Goal: Information Seeking & Learning: Find specific page/section

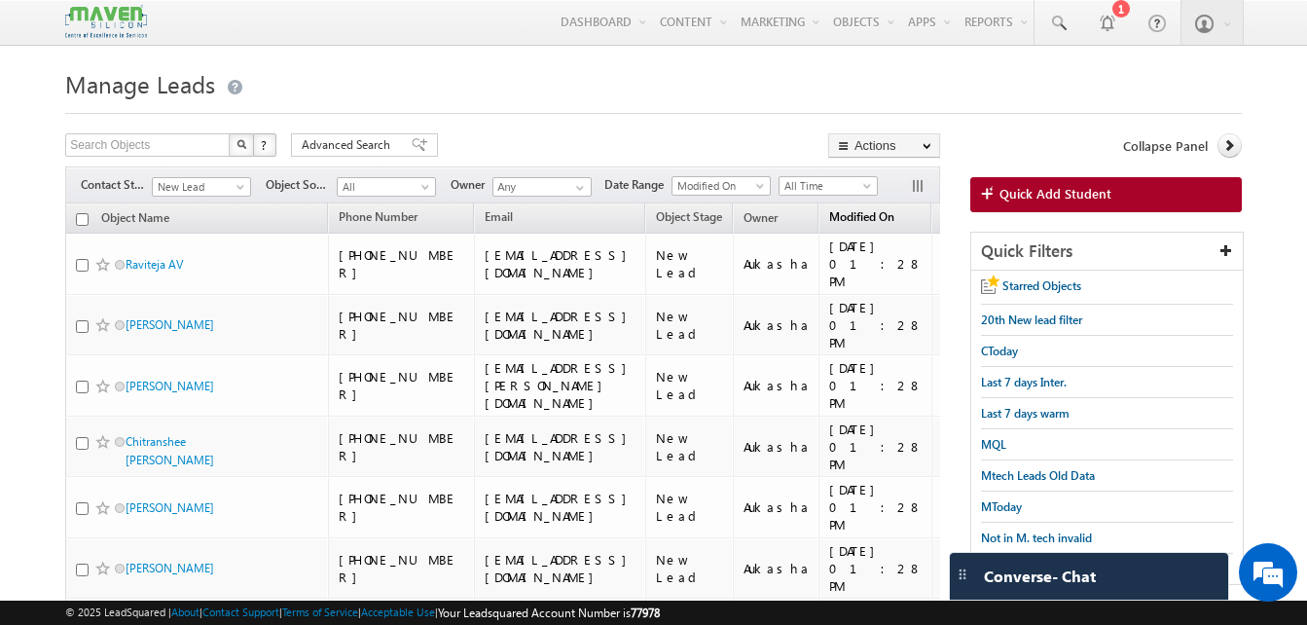
scroll to position [37, 0]
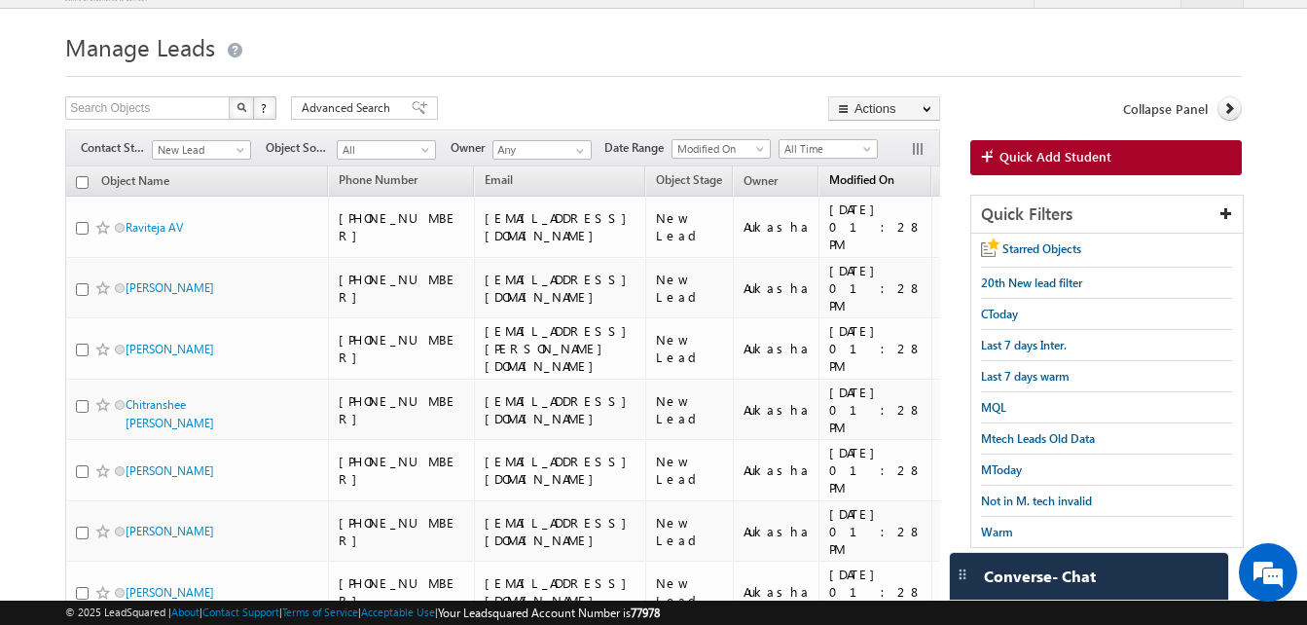
drag, startPoint x: 0, startPoint y: 0, endPoint x: 910, endPoint y: 183, distance: 928.1
click at [894, 183] on span "Modified On" at bounding box center [861, 179] width 65 height 15
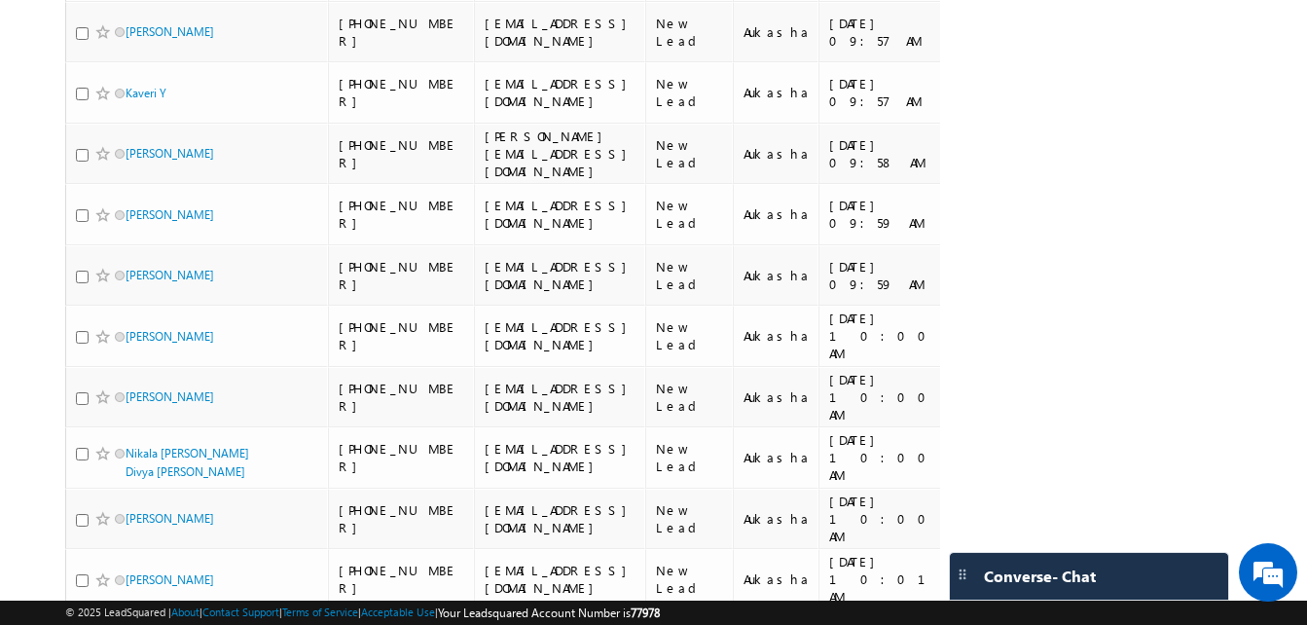
scroll to position [0, 0]
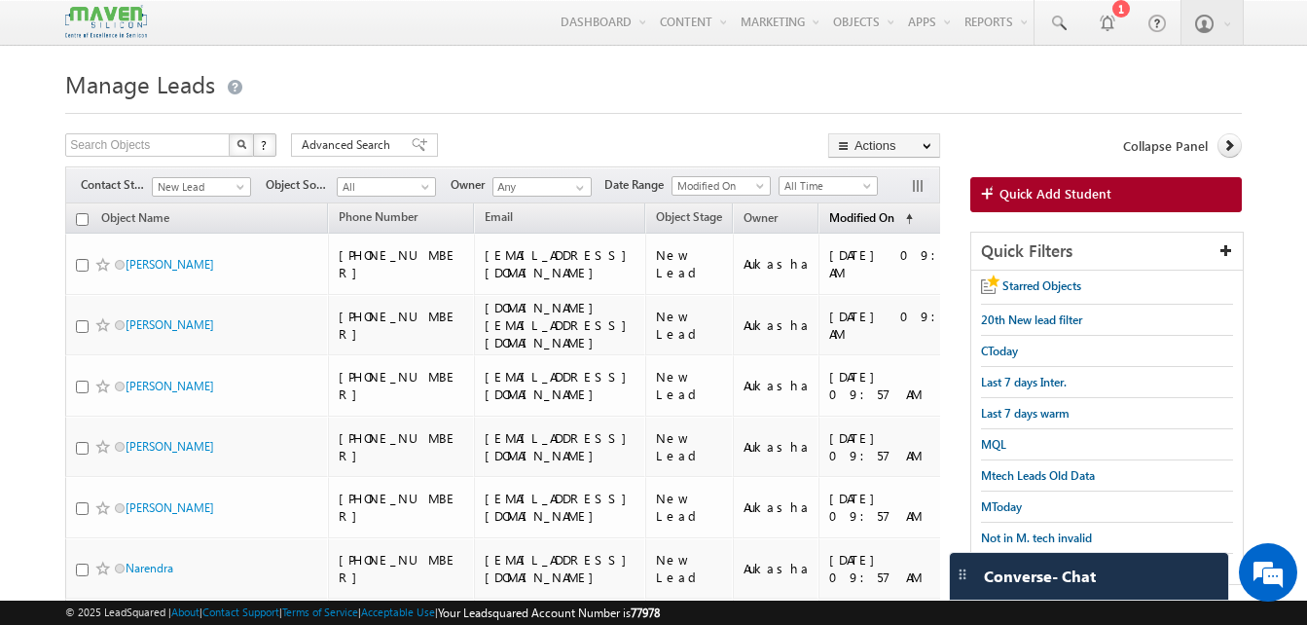
click at [894, 210] on span "Modified On" at bounding box center [861, 217] width 65 height 15
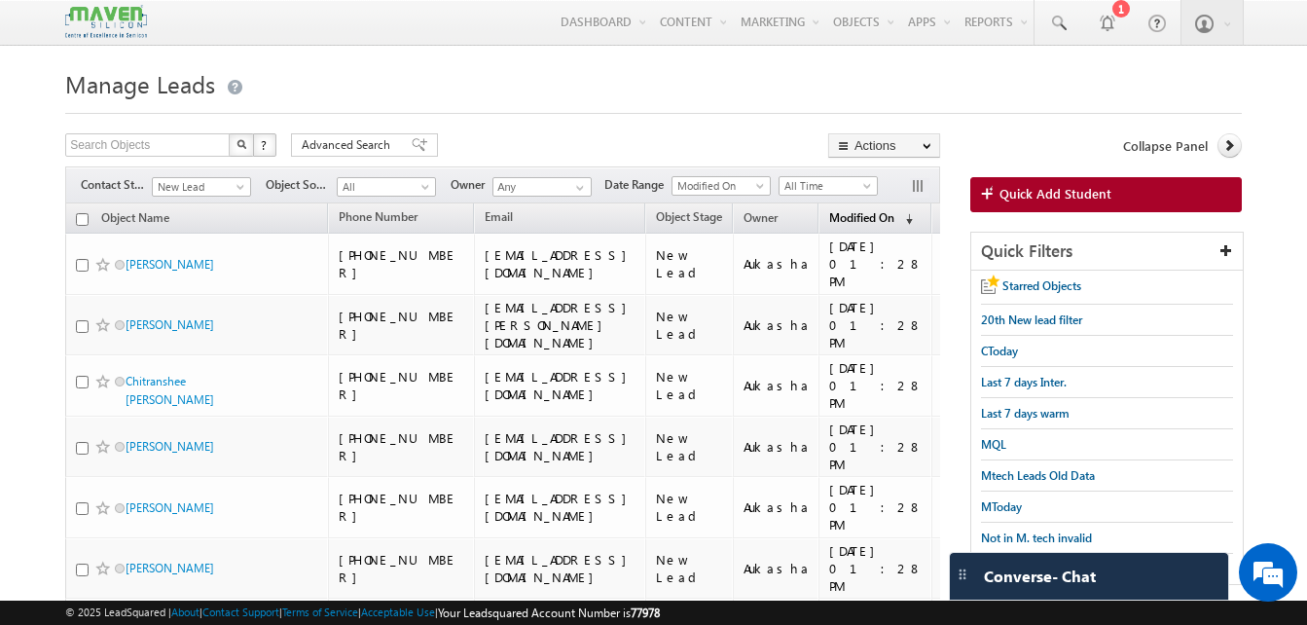
click at [894, 212] on span "Modified On" at bounding box center [861, 217] width 65 height 15
click at [894, 213] on span "Modified On" at bounding box center [861, 216] width 65 height 15
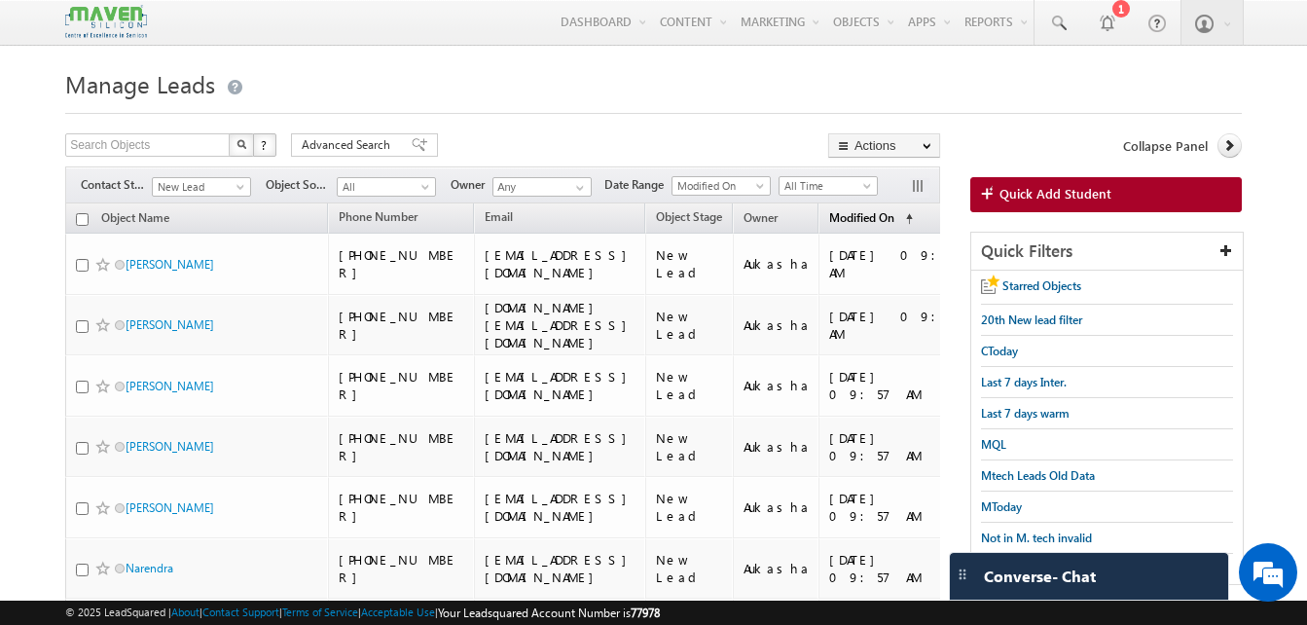
click at [894, 221] on span "Modified On" at bounding box center [861, 217] width 65 height 15
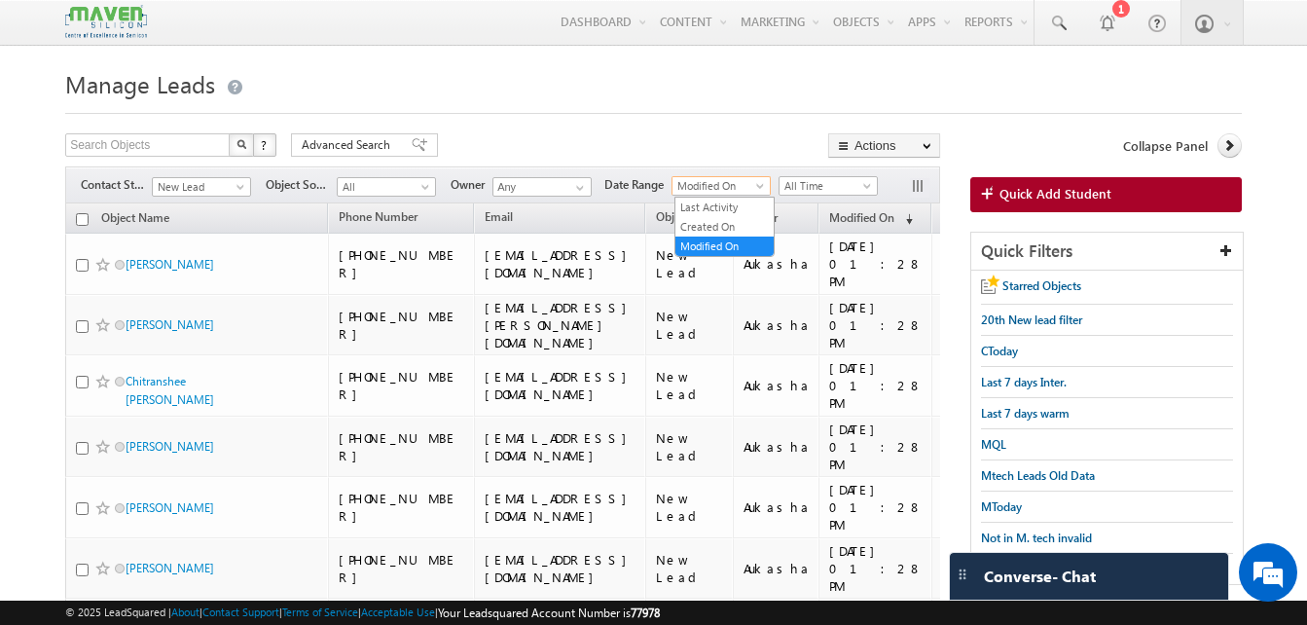
click at [761, 188] on span at bounding box center [762, 190] width 16 height 16
click at [739, 226] on link "Created On" at bounding box center [724, 227] width 98 height 18
click at [894, 212] on span "Modified On" at bounding box center [861, 217] width 65 height 15
click at [688, 191] on span "Created On" at bounding box center [718, 186] width 92 height 18
click at [710, 205] on link "Last Activity" at bounding box center [724, 208] width 98 height 18
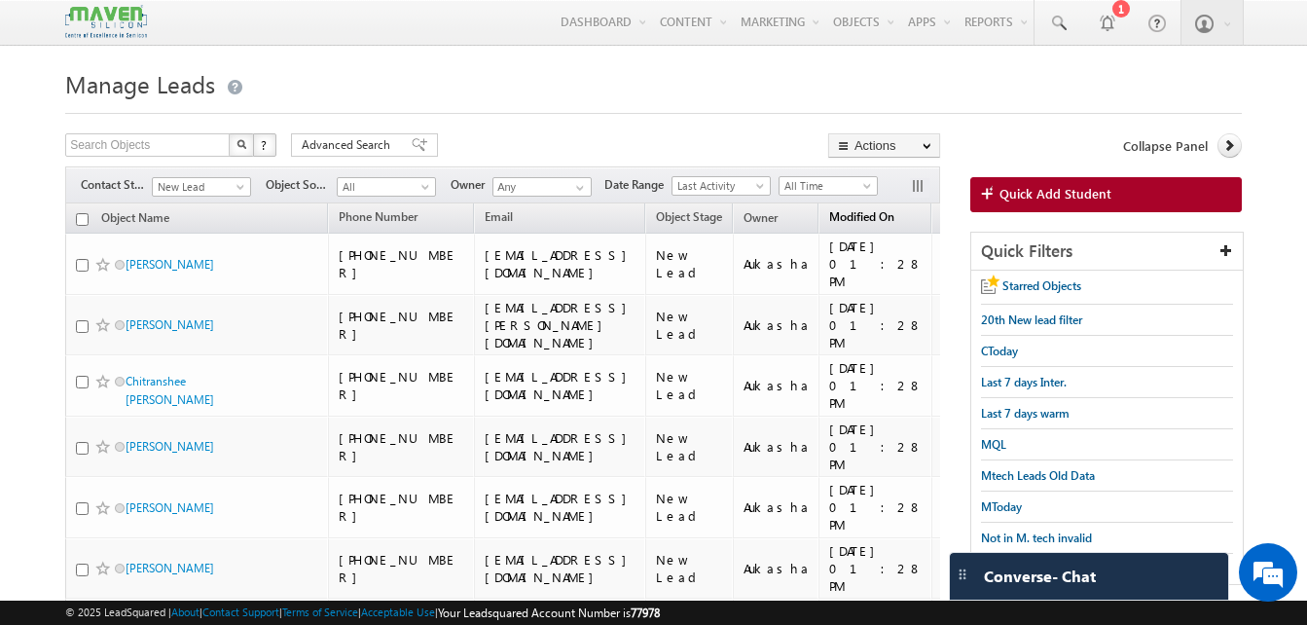
click at [904, 226] on link "Modified On (sorted descending)" at bounding box center [861, 218] width 85 height 25
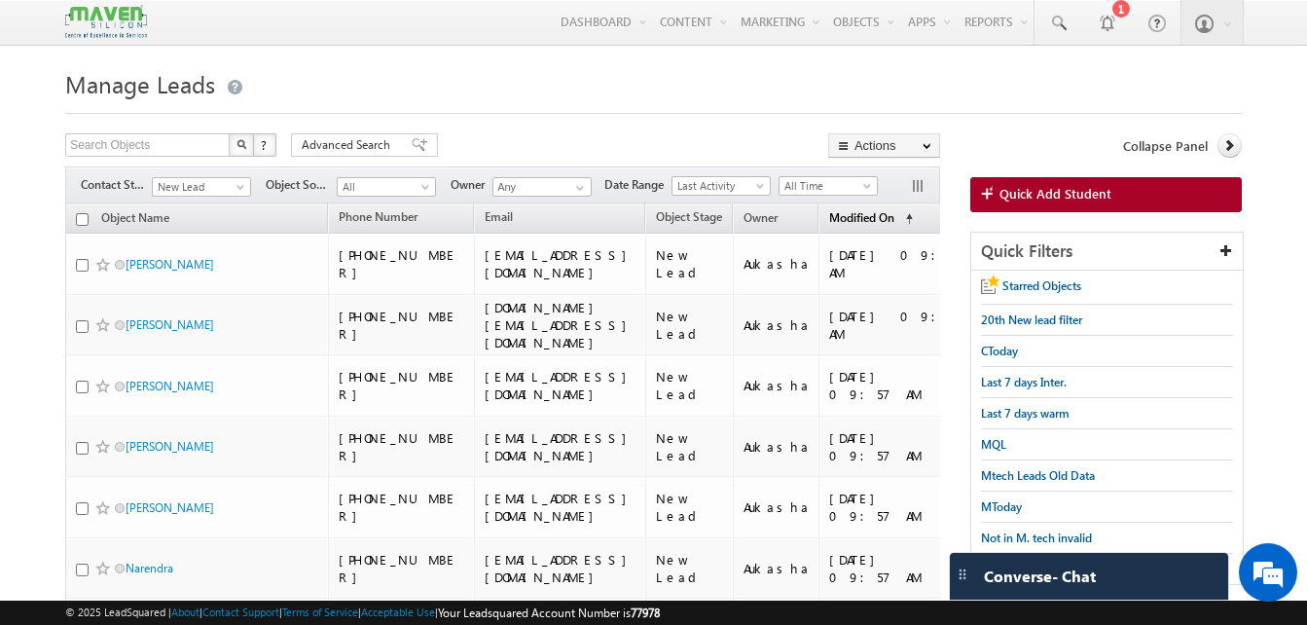
click at [894, 225] on span "Modified On" at bounding box center [861, 217] width 65 height 15
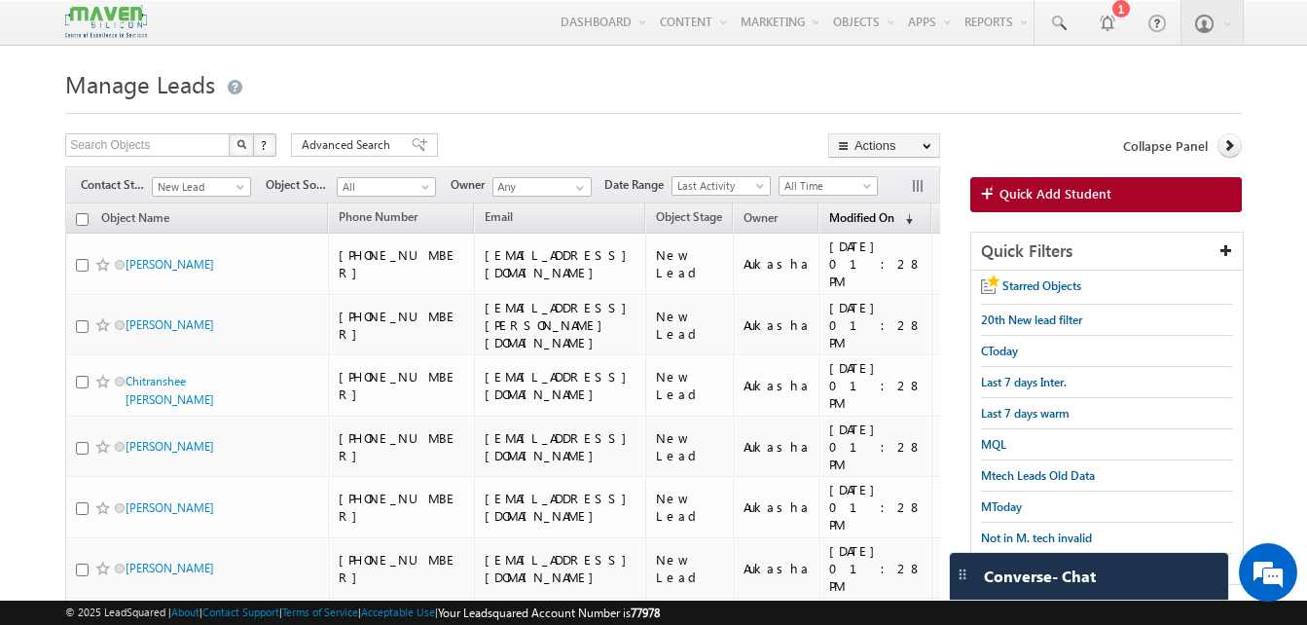
click at [894, 221] on span "Modified On" at bounding box center [861, 217] width 65 height 15
click at [886, 208] on link "Modified On (sorted descending)" at bounding box center [861, 218] width 85 height 25
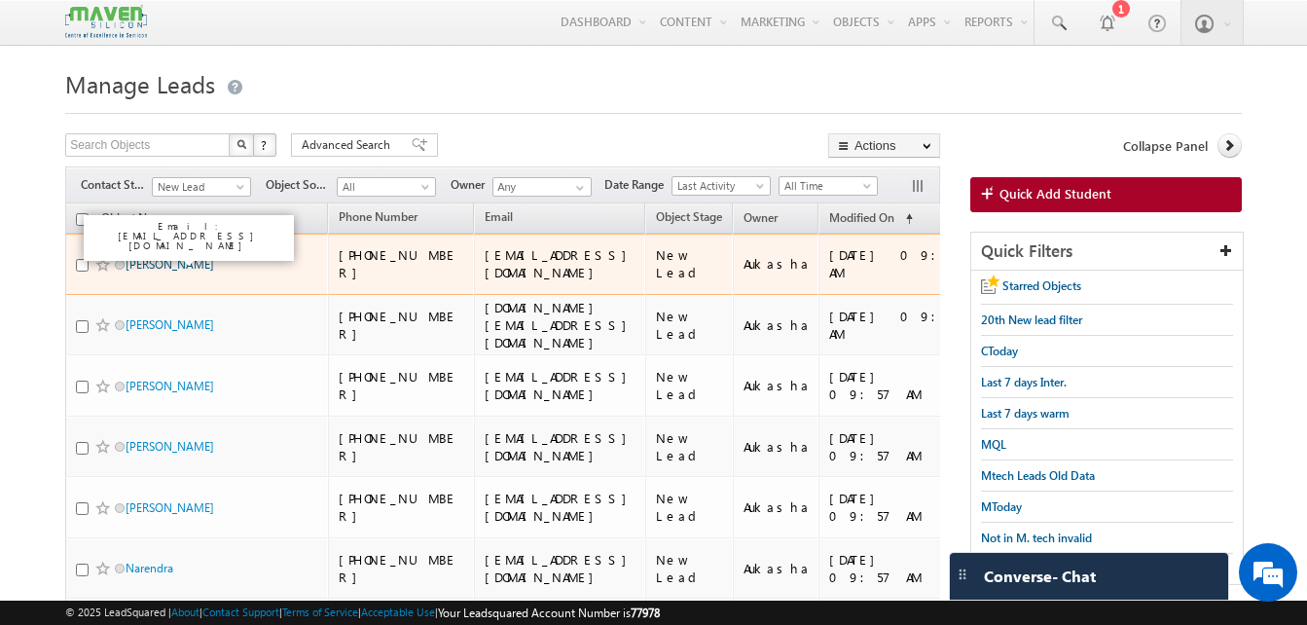
click at [187, 257] on link "Ankam Srivarsha" at bounding box center [170, 264] width 89 height 15
click at [156, 317] on link "Ganesh Teja" at bounding box center [170, 324] width 89 height 15
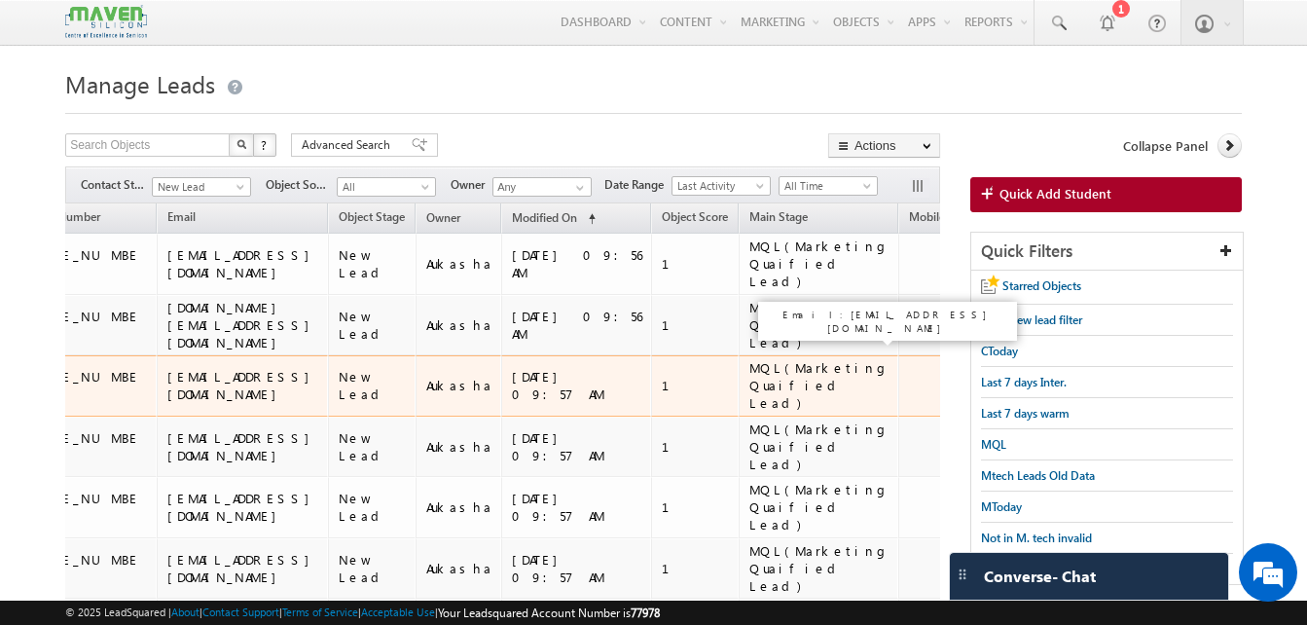
scroll to position [0, 318]
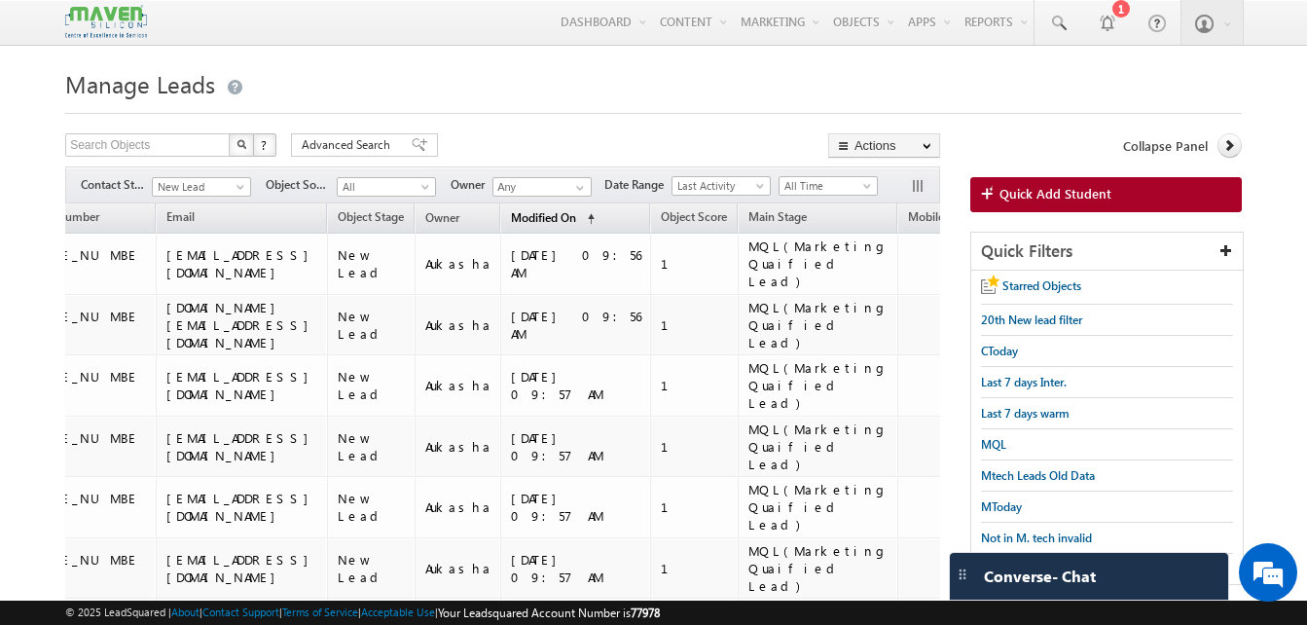
click at [576, 215] on span "Modified On" at bounding box center [543, 217] width 65 height 15
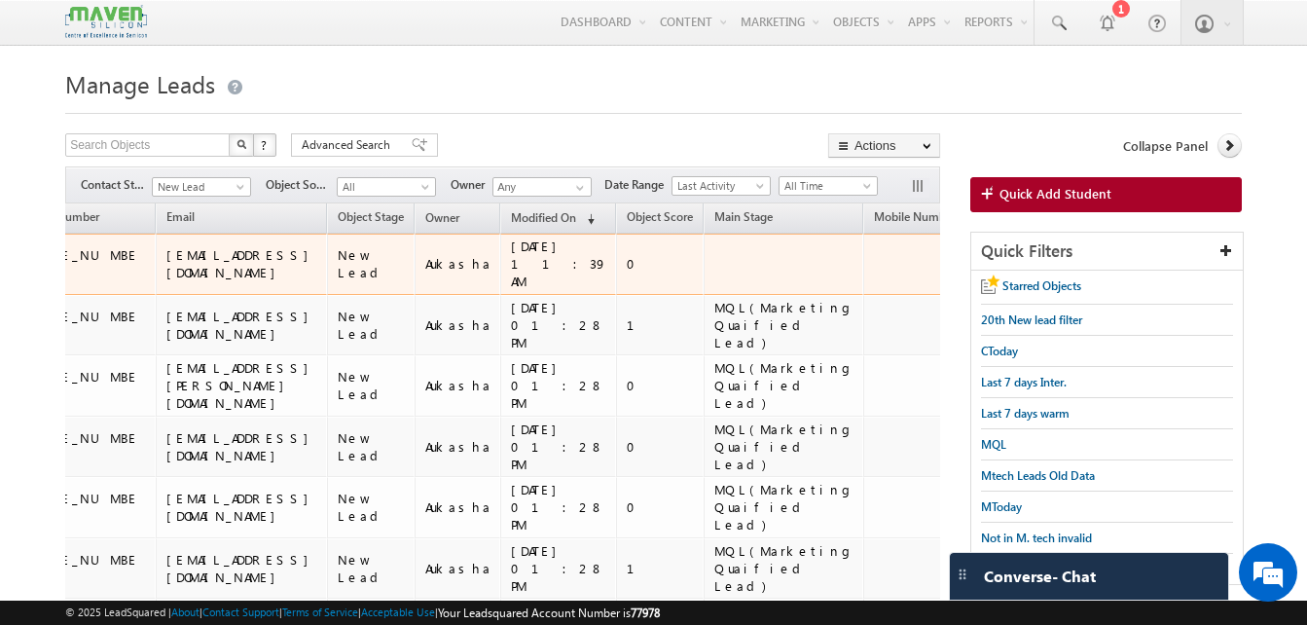
scroll to position [0, 0]
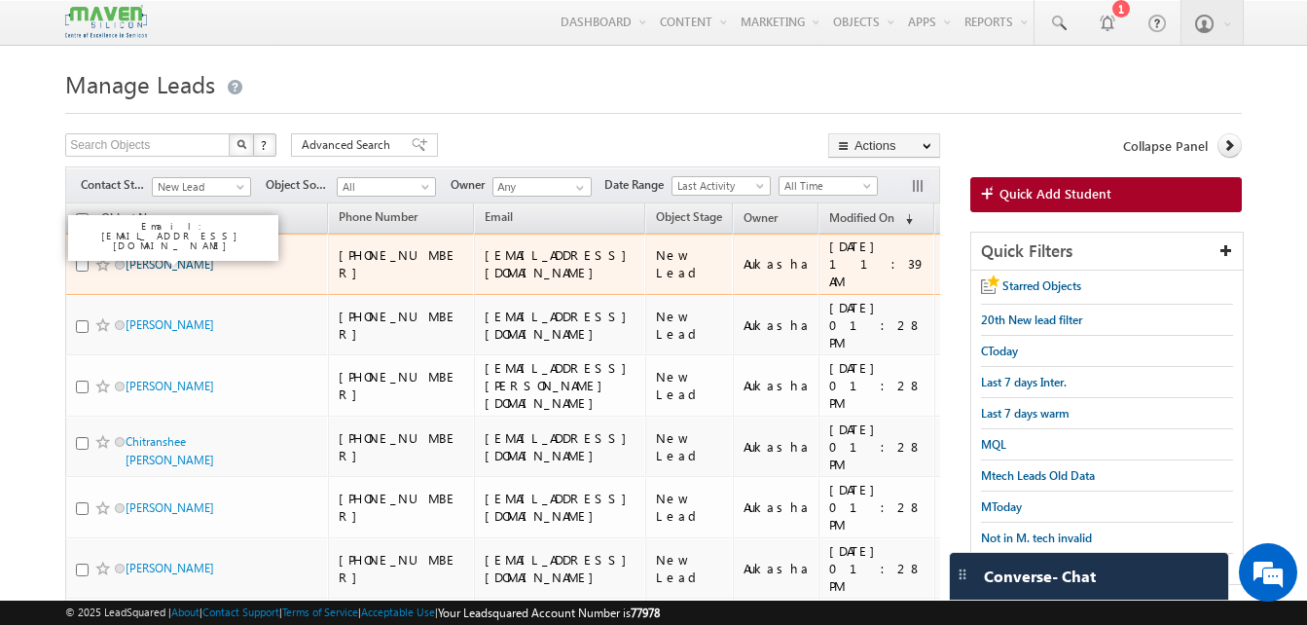
click at [192, 257] on link "[PERSON_NAME]" at bounding box center [170, 264] width 89 height 15
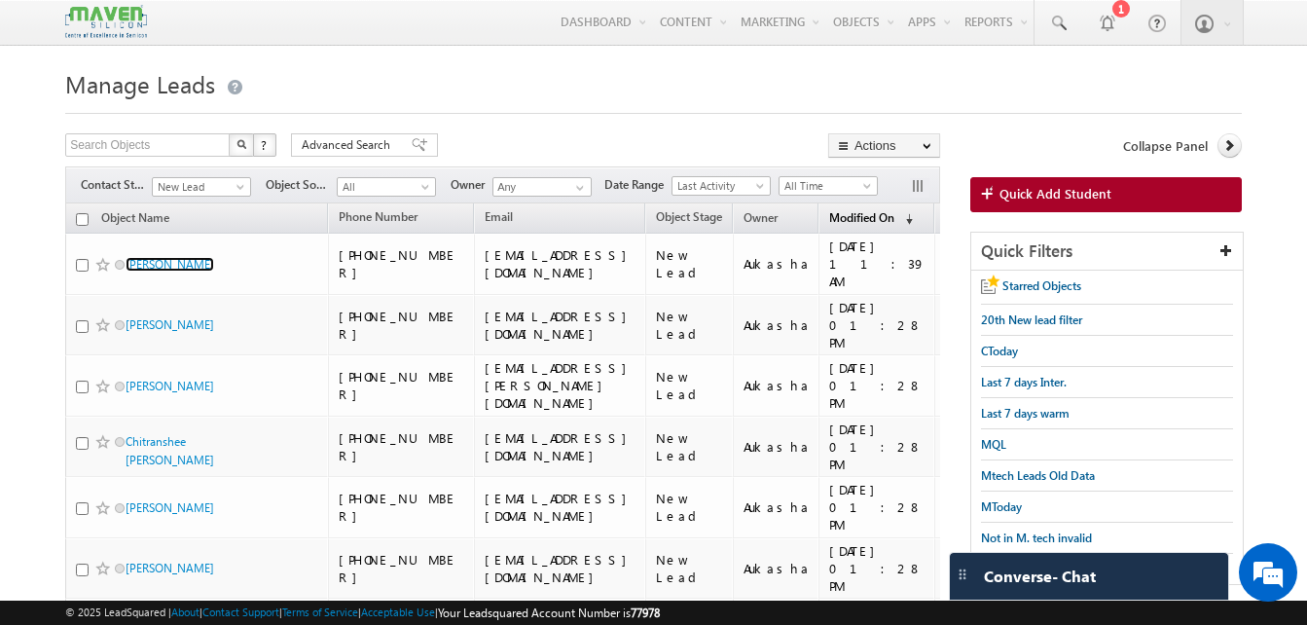
click at [886, 211] on link "Modified On (sorted descending)" at bounding box center [870, 218] width 103 height 25
click at [894, 209] on link "Modified On (sorted descending)" at bounding box center [861, 218] width 85 height 25
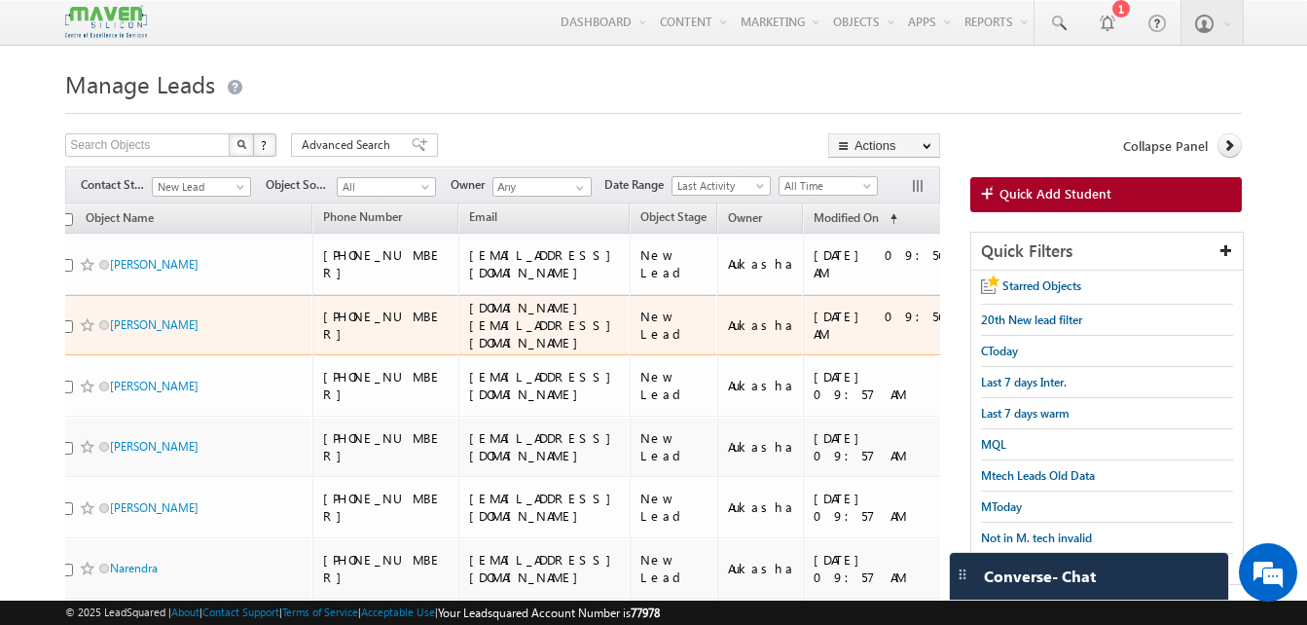
scroll to position [0, 63]
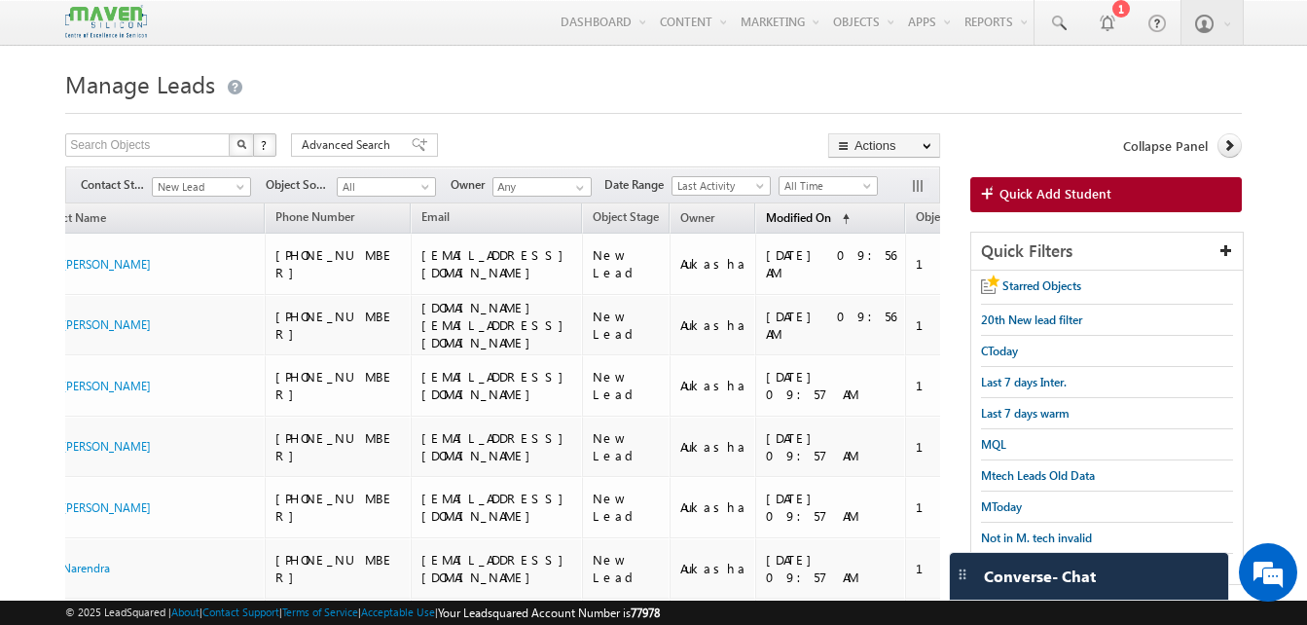
click at [831, 216] on span "Modified On" at bounding box center [798, 217] width 65 height 15
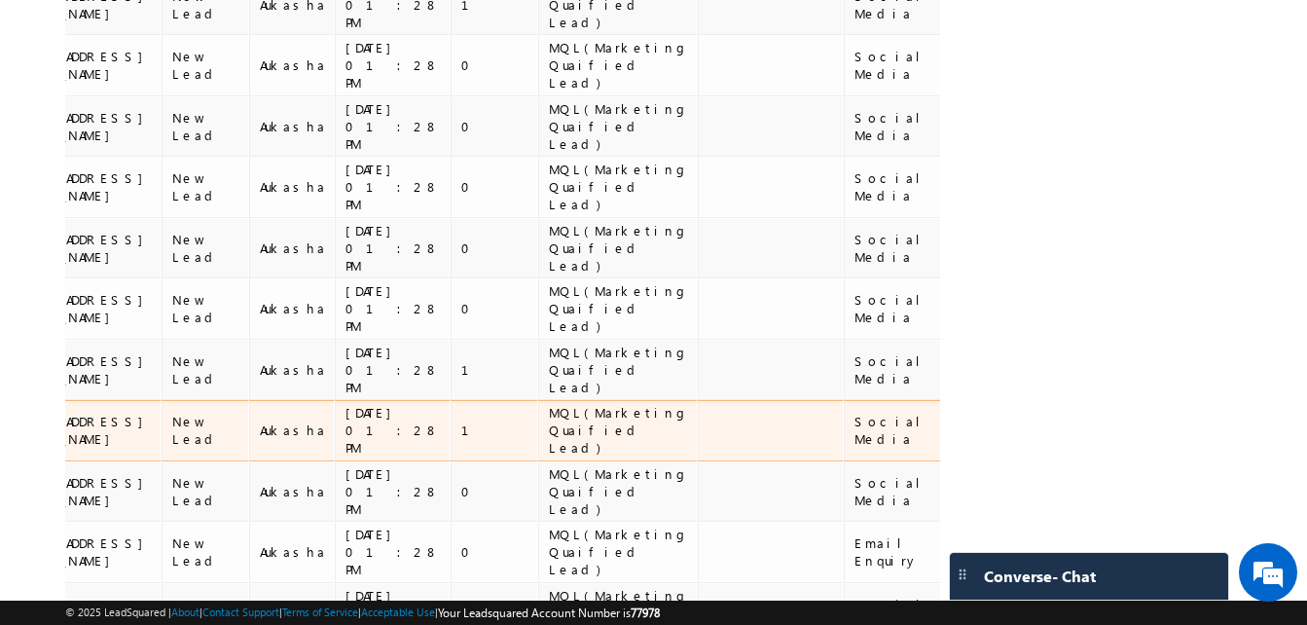
scroll to position [0, 0]
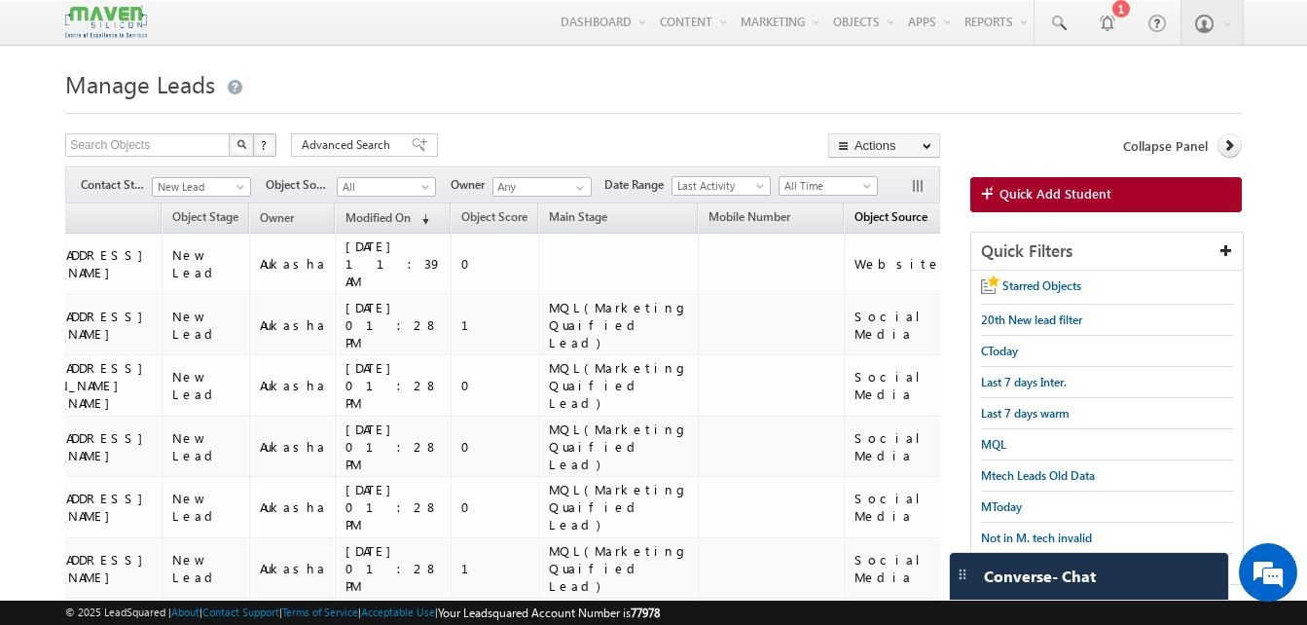
click at [882, 215] on span "Object Source" at bounding box center [890, 216] width 73 height 15
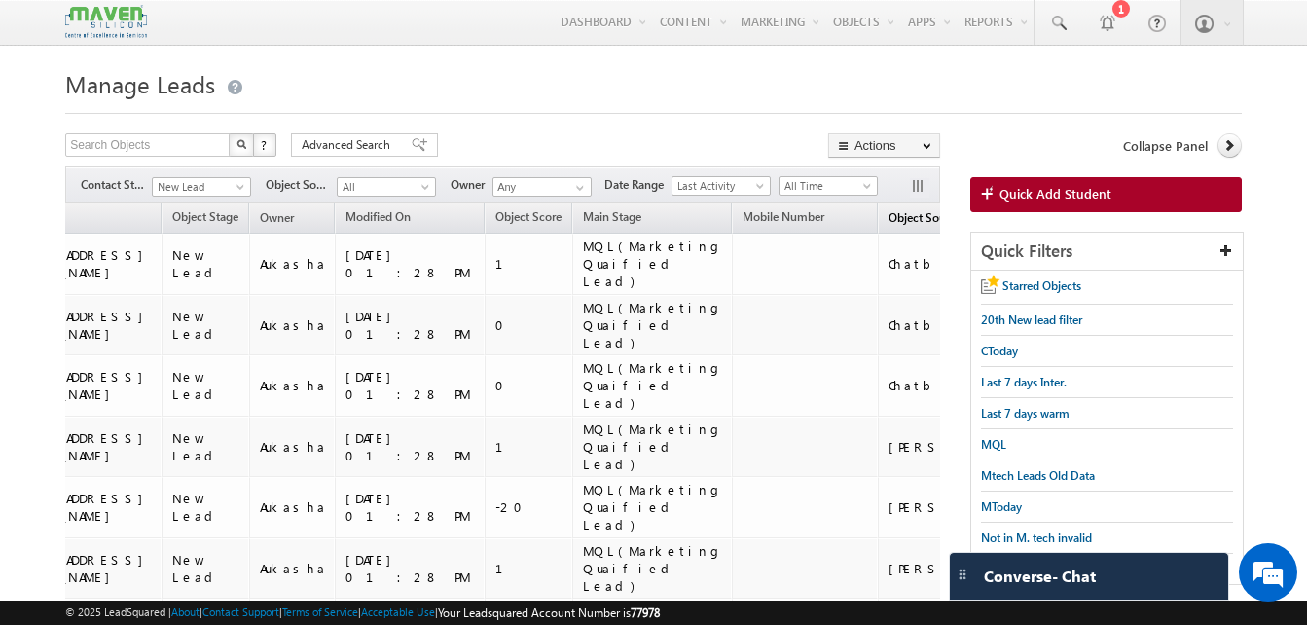
click at [888, 215] on span "Object Source" at bounding box center [924, 217] width 73 height 15
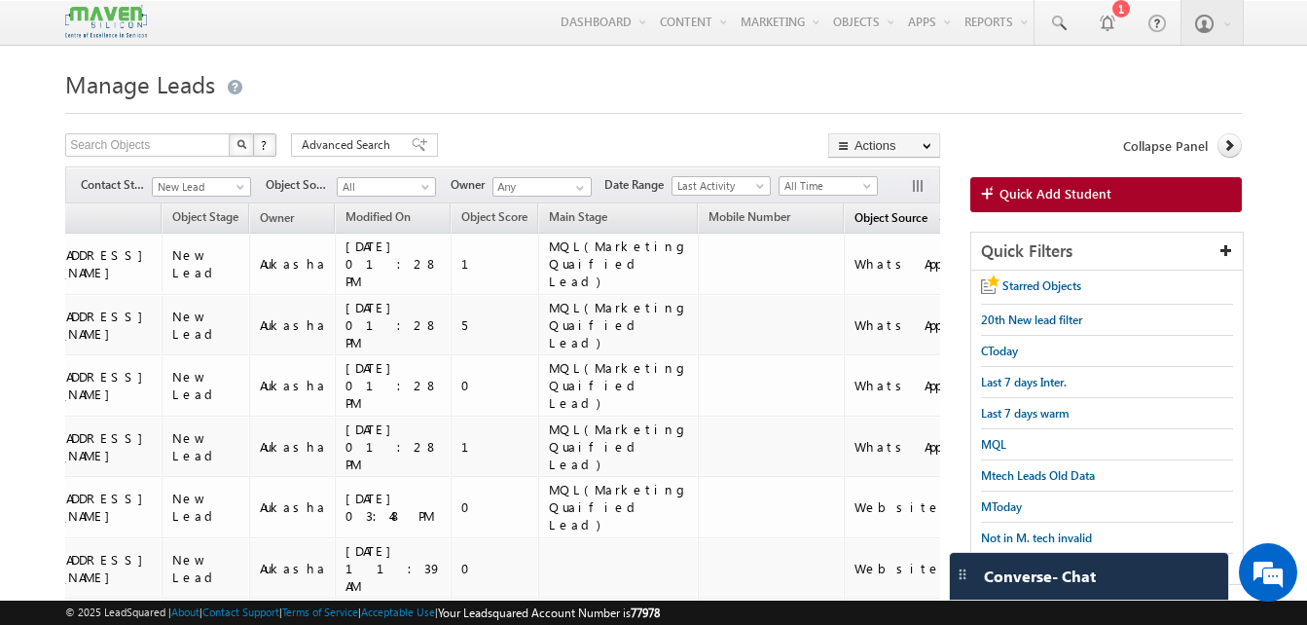
click at [880, 215] on span "Object Source" at bounding box center [890, 217] width 73 height 15
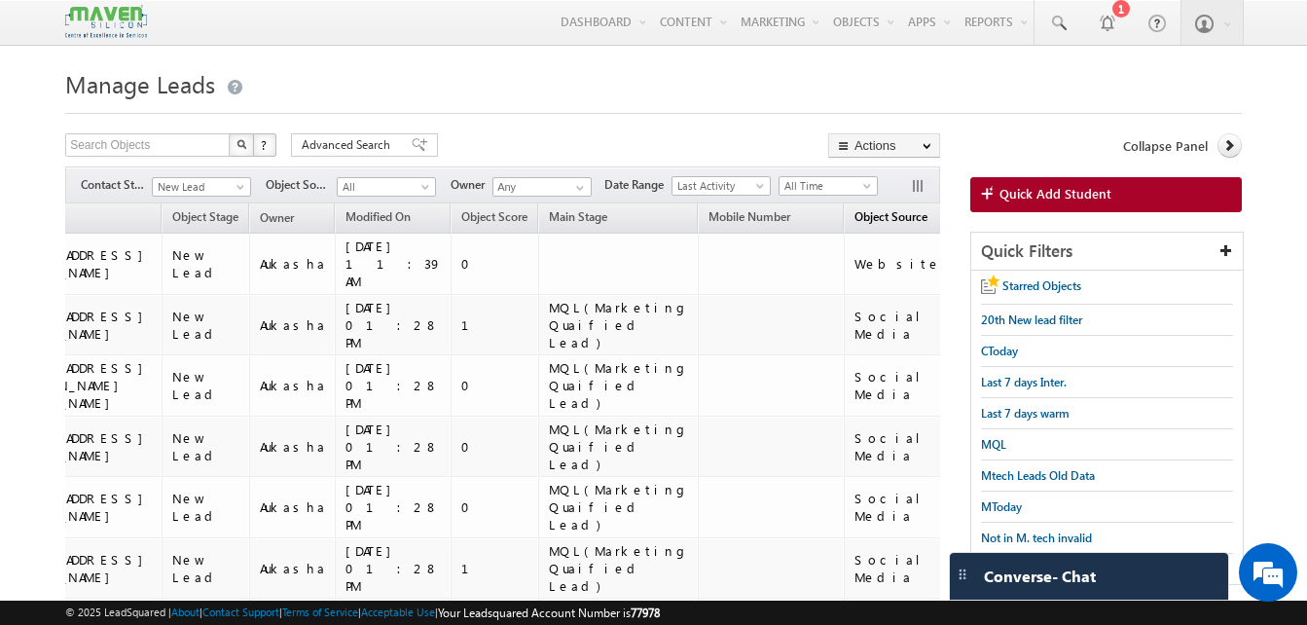
click at [880, 215] on span "Object Source" at bounding box center [890, 216] width 73 height 15
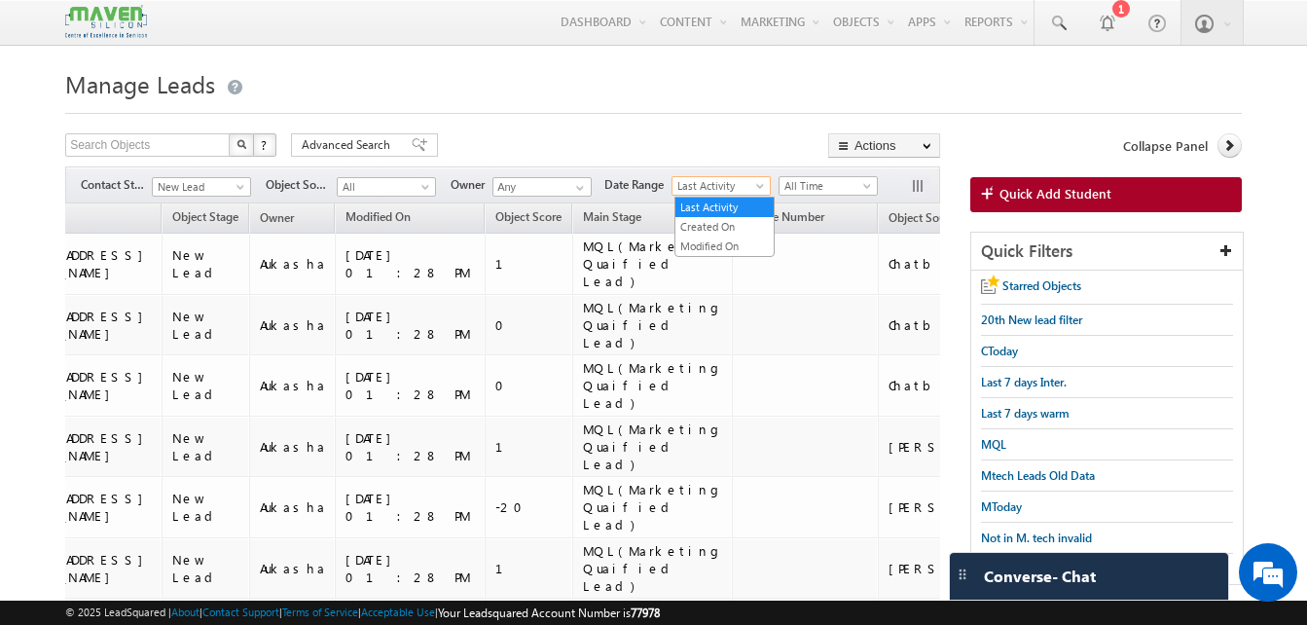
click at [731, 191] on span "Last Activity" at bounding box center [718, 186] width 92 height 18
click at [715, 224] on link "Created On" at bounding box center [724, 227] width 98 height 18
click at [888, 220] on span "Object Source" at bounding box center [924, 217] width 73 height 15
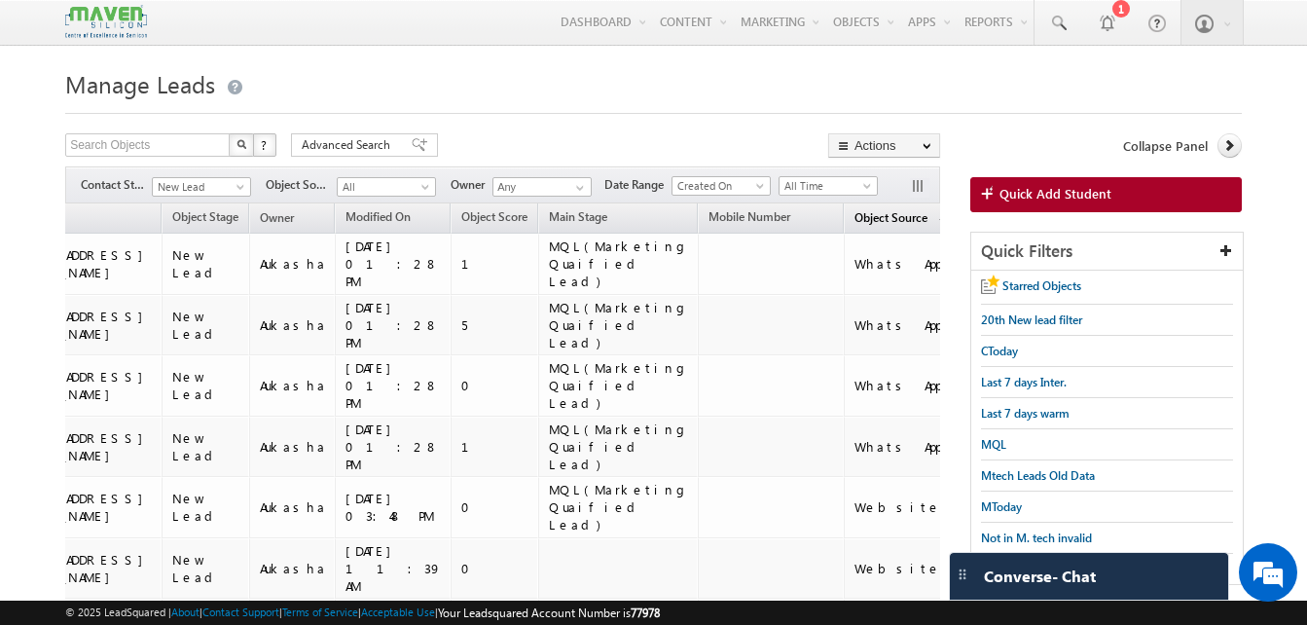
click at [878, 220] on span "Object Source" at bounding box center [890, 217] width 73 height 15
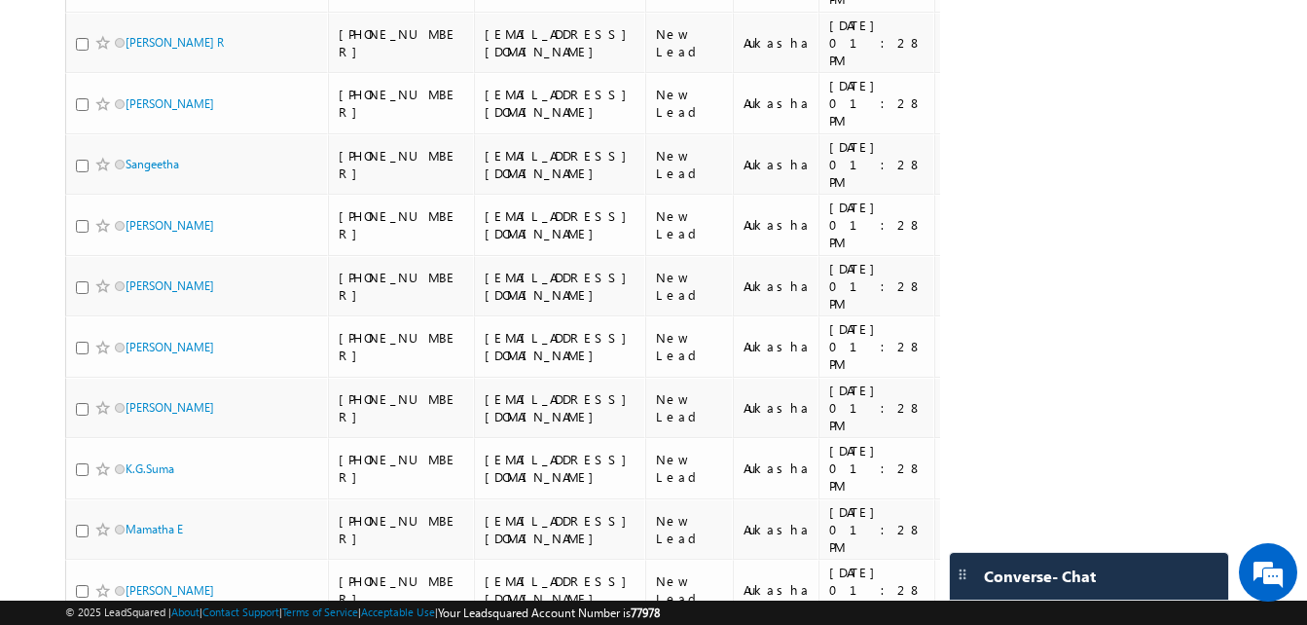
scroll to position [0, 532]
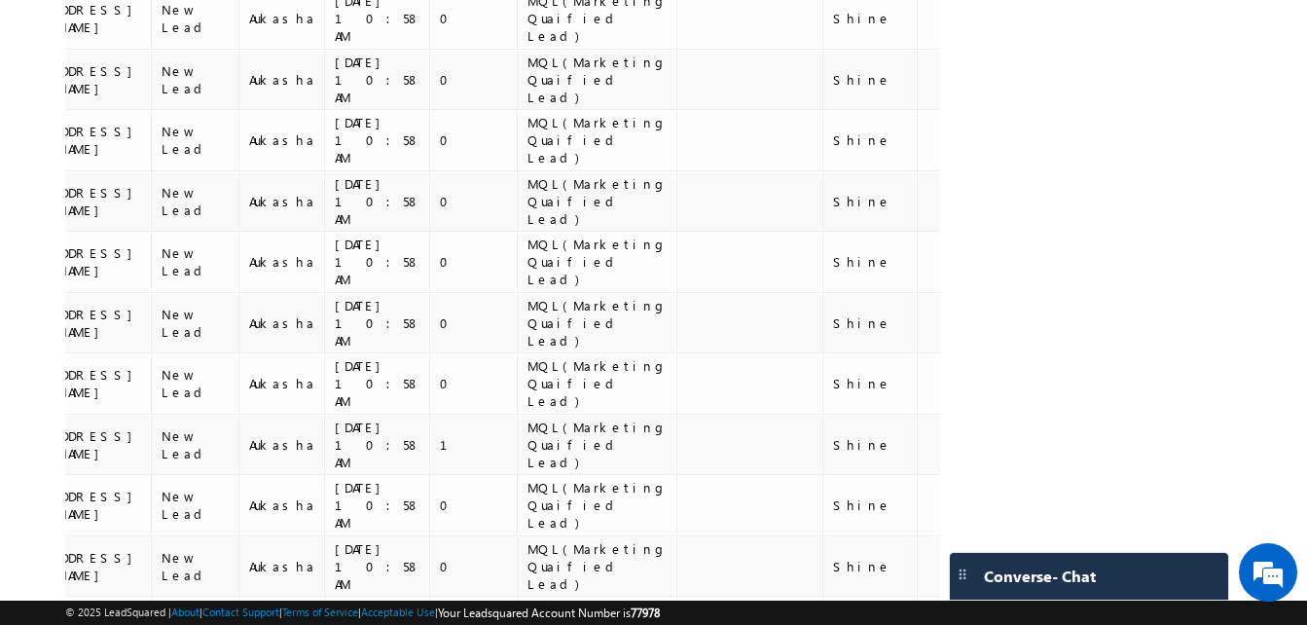
scroll to position [8745, 0]
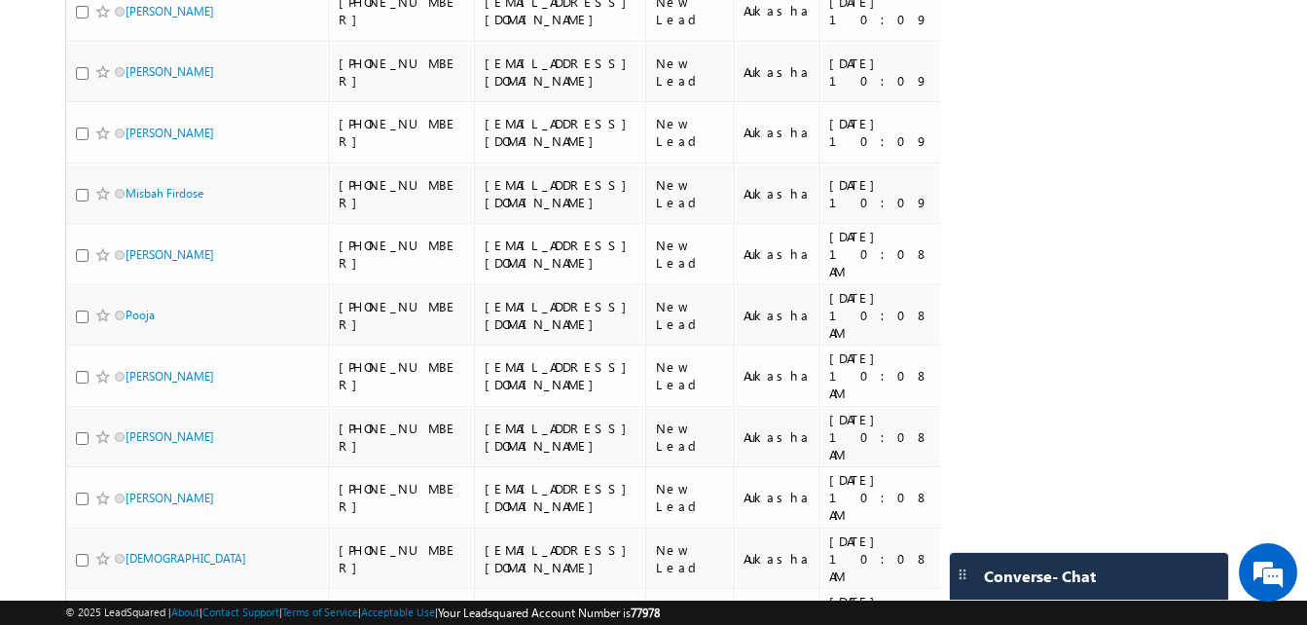
scroll to position [6167, 0]
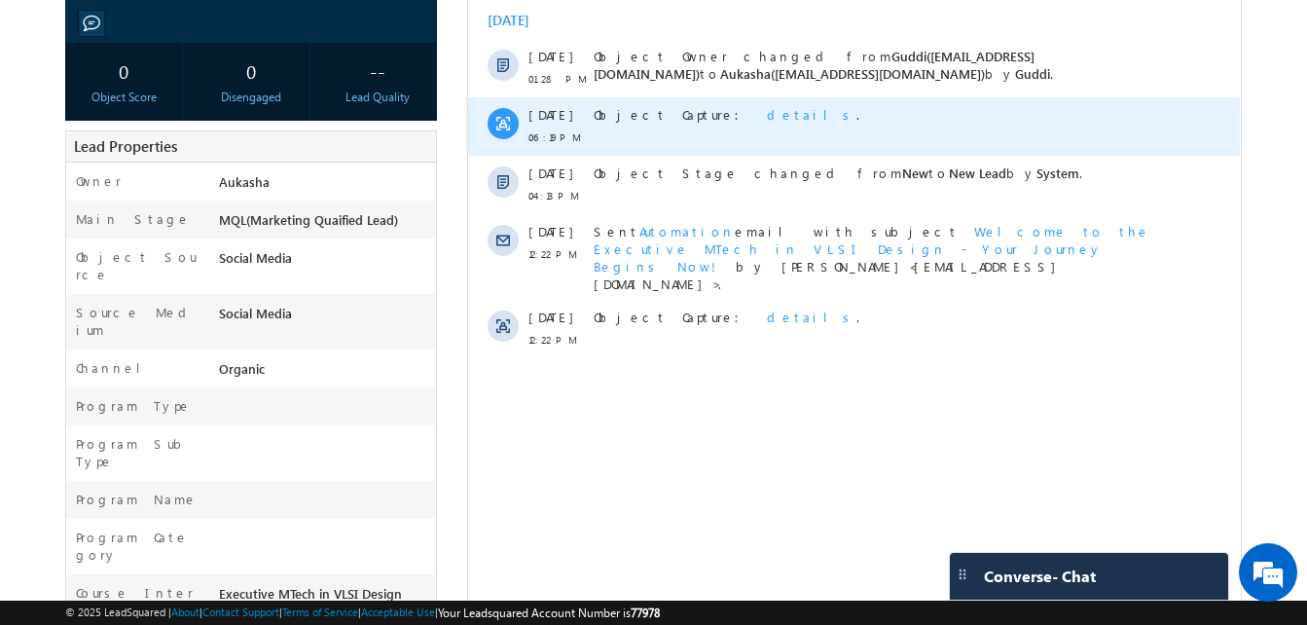
scroll to position [315, 0]
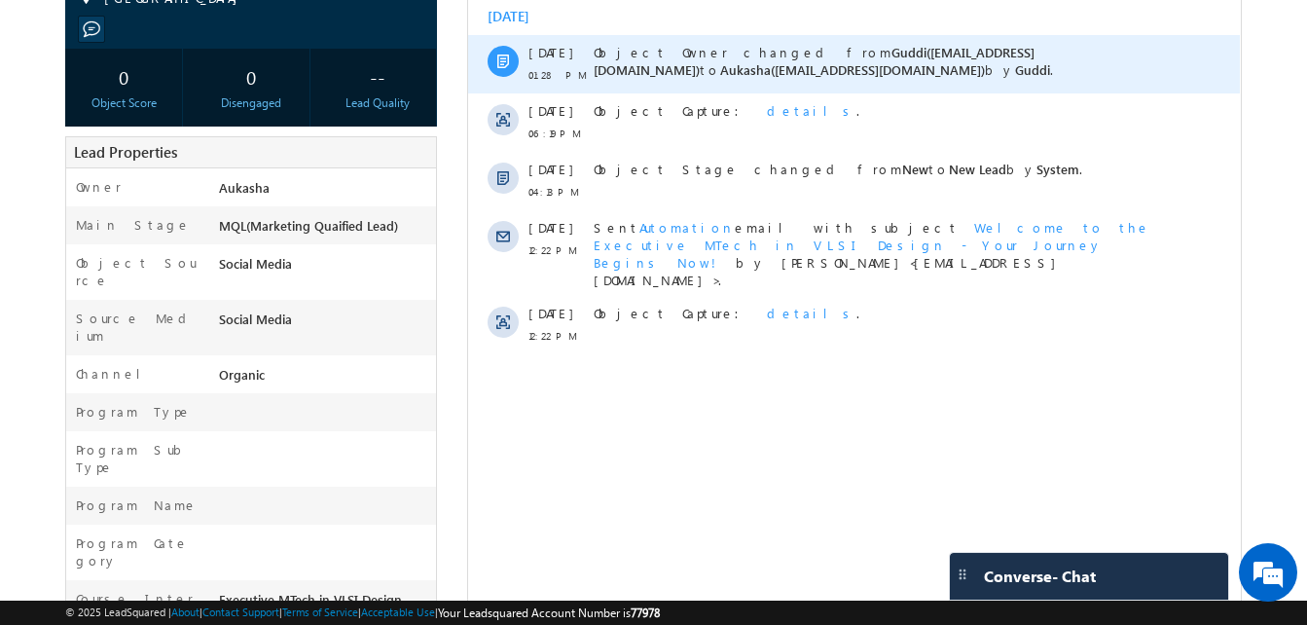
scroll to position [319, 0]
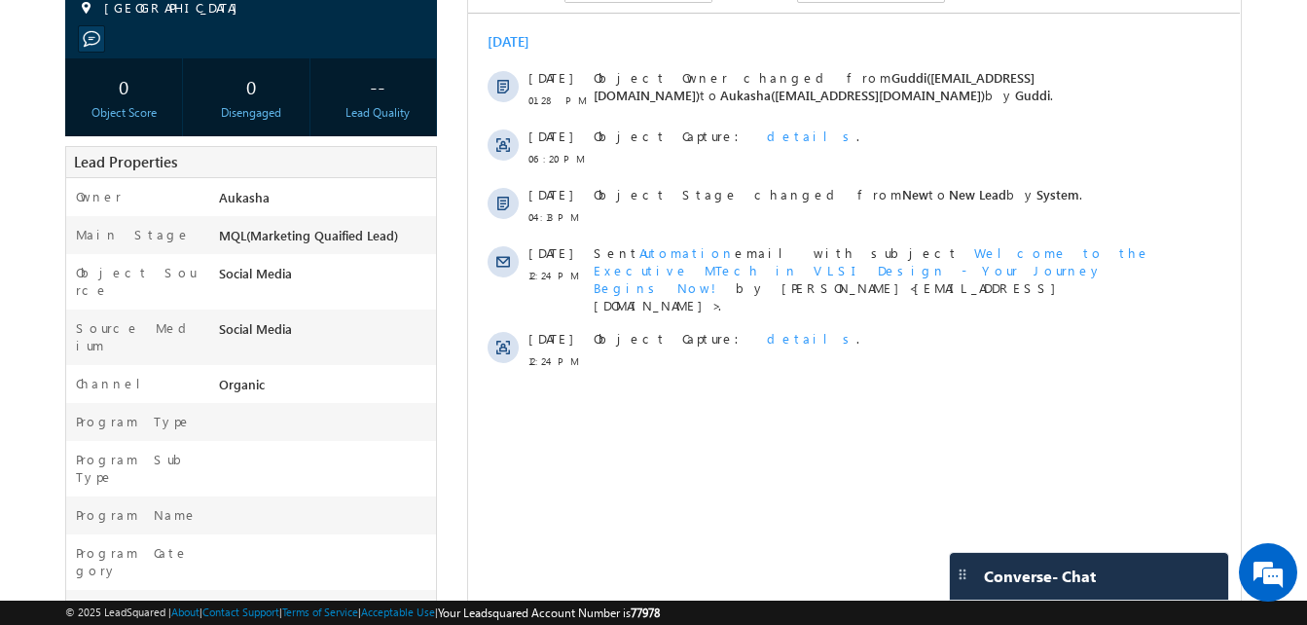
scroll to position [294, 0]
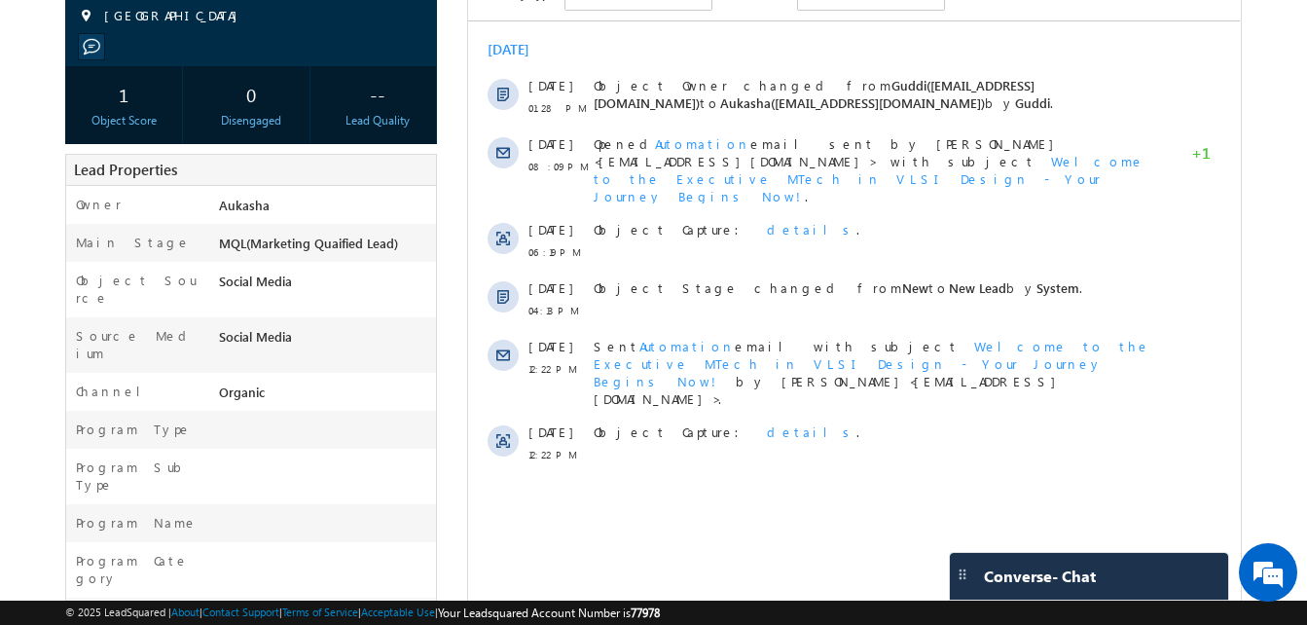
scroll to position [286, 0]
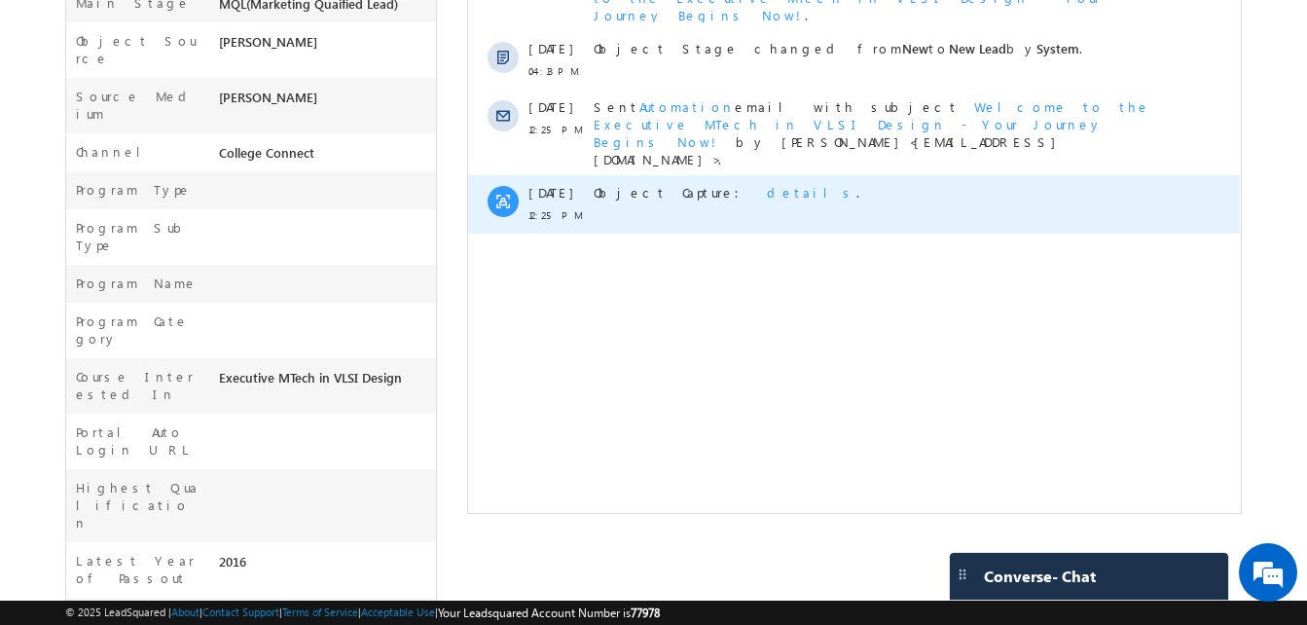
scroll to position [527, 0]
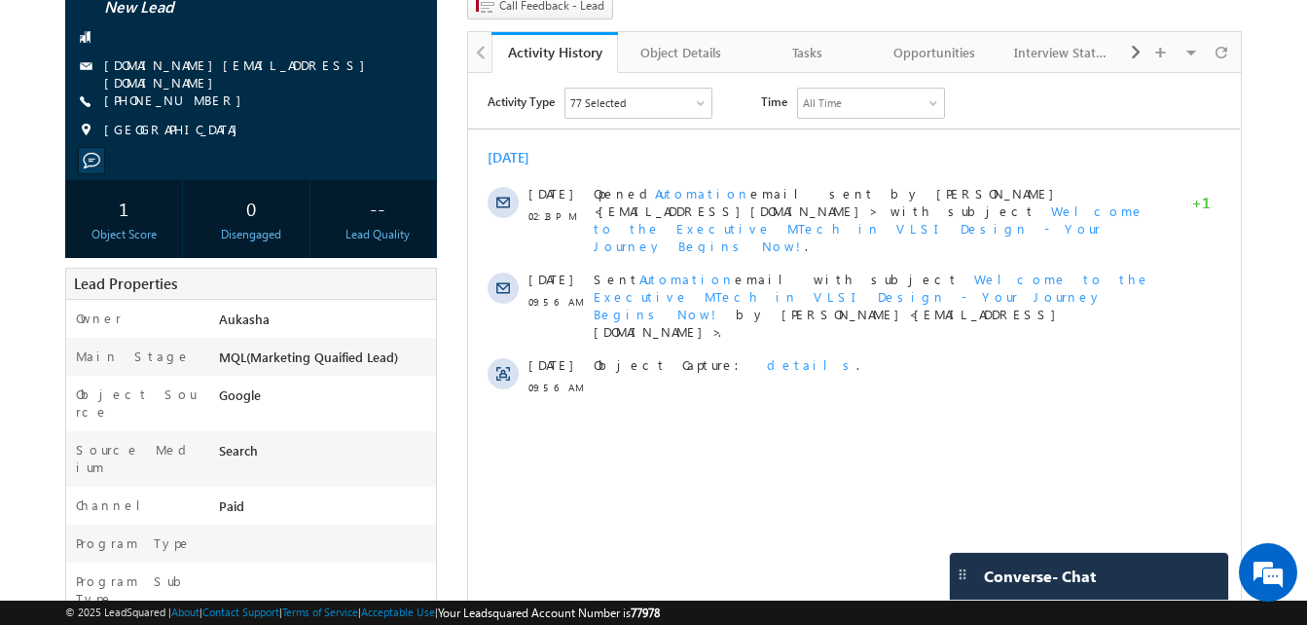
scroll to position [178, 0]
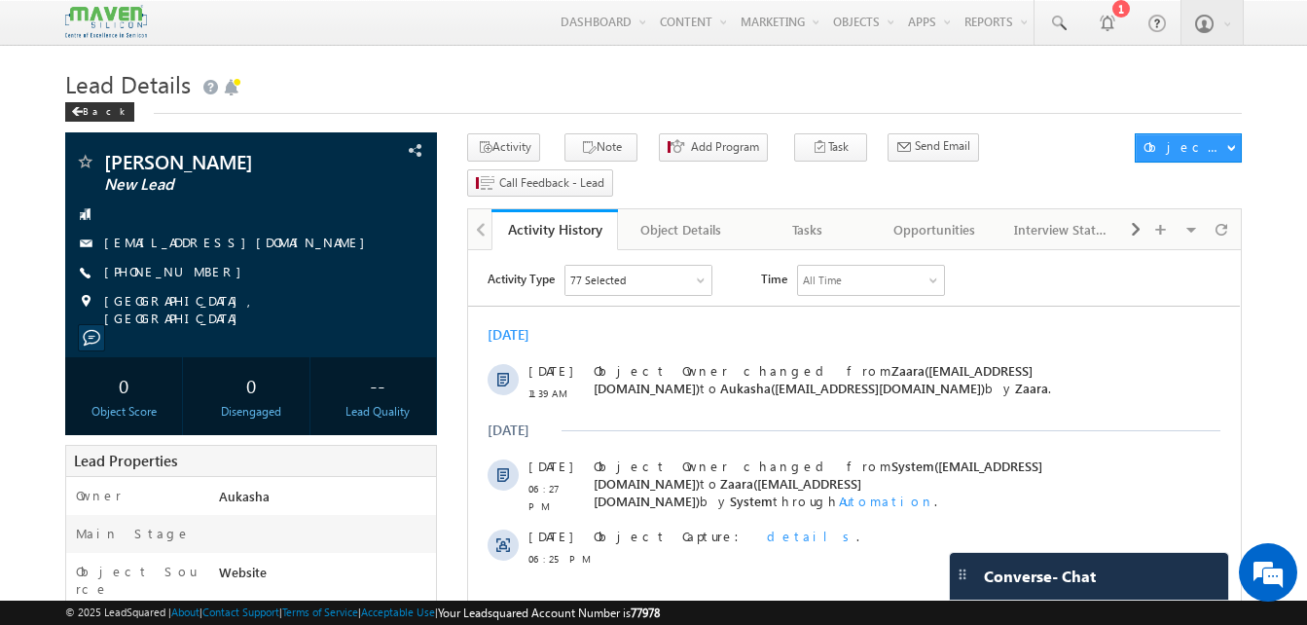
click at [412, 89] on h1 "Lead Details" at bounding box center [653, 82] width 1177 height 38
